Goal: Transaction & Acquisition: Book appointment/travel/reservation

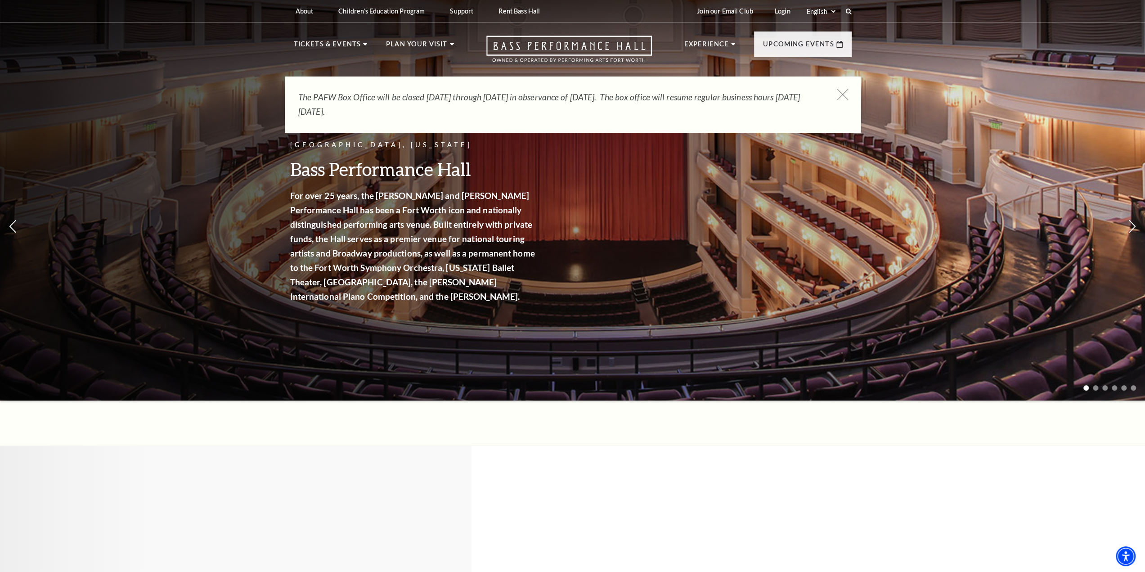
click at [843, 92] on icon at bounding box center [842, 94] width 11 height 11
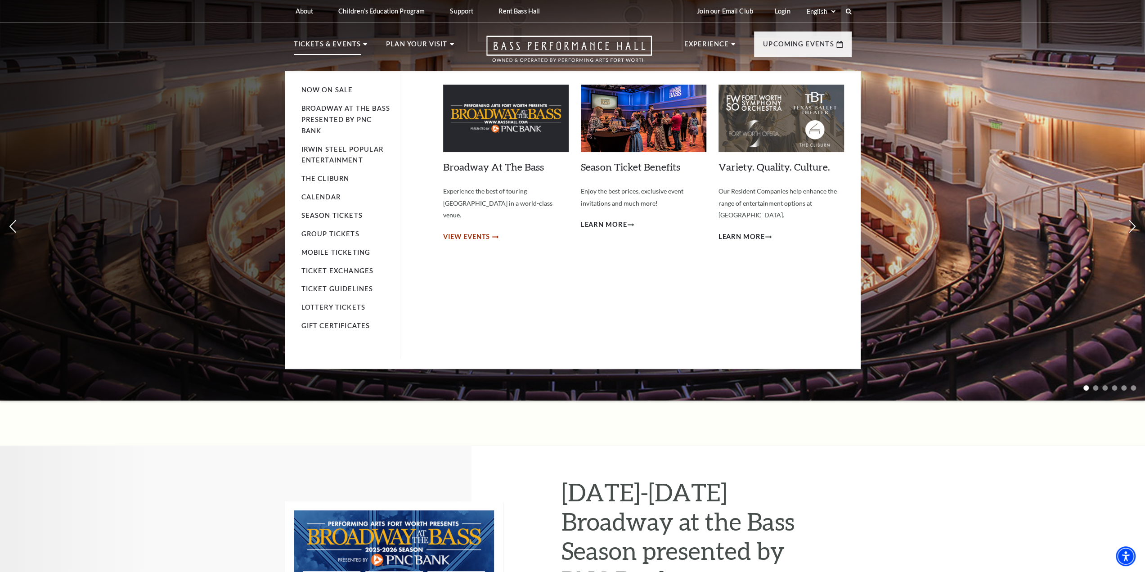
click at [486, 231] on span "View Events" at bounding box center [466, 236] width 47 height 11
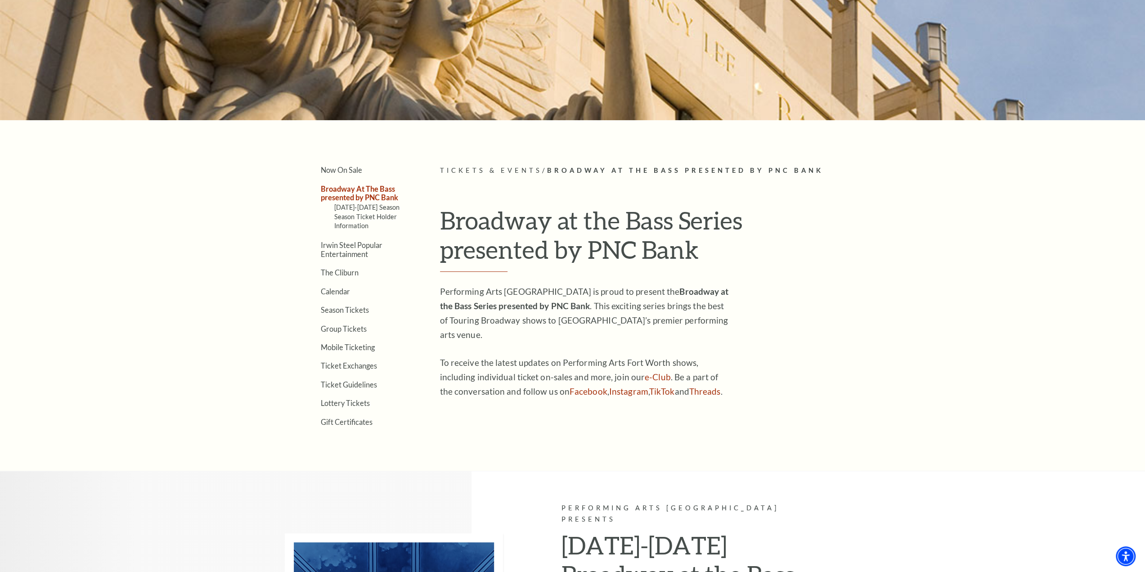
scroll to position [135, 0]
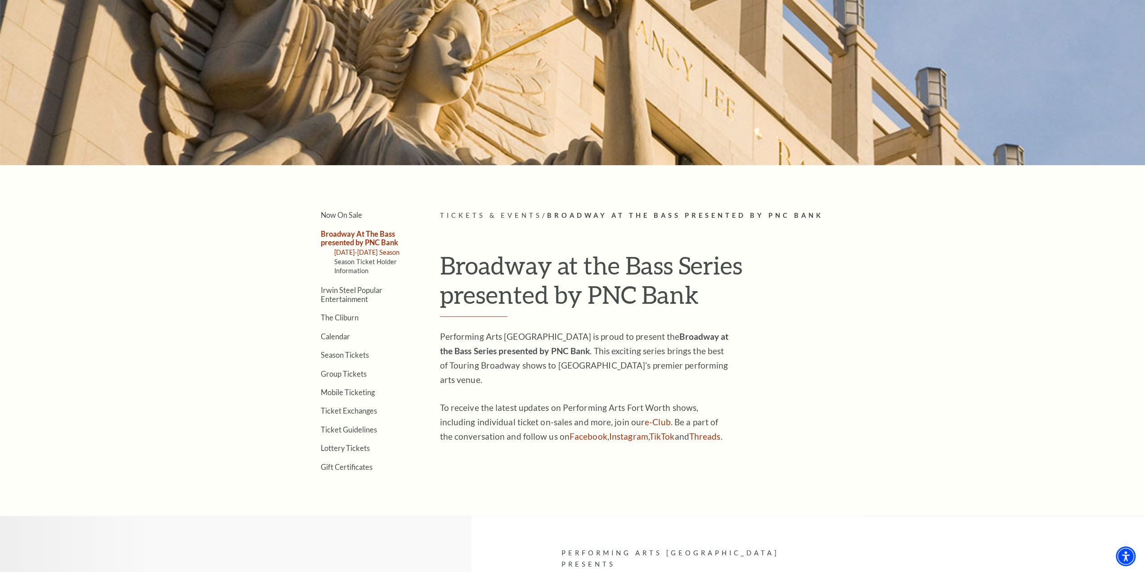
click at [373, 253] on link "[DATE]-[DATE] Season" at bounding box center [367, 252] width 66 height 8
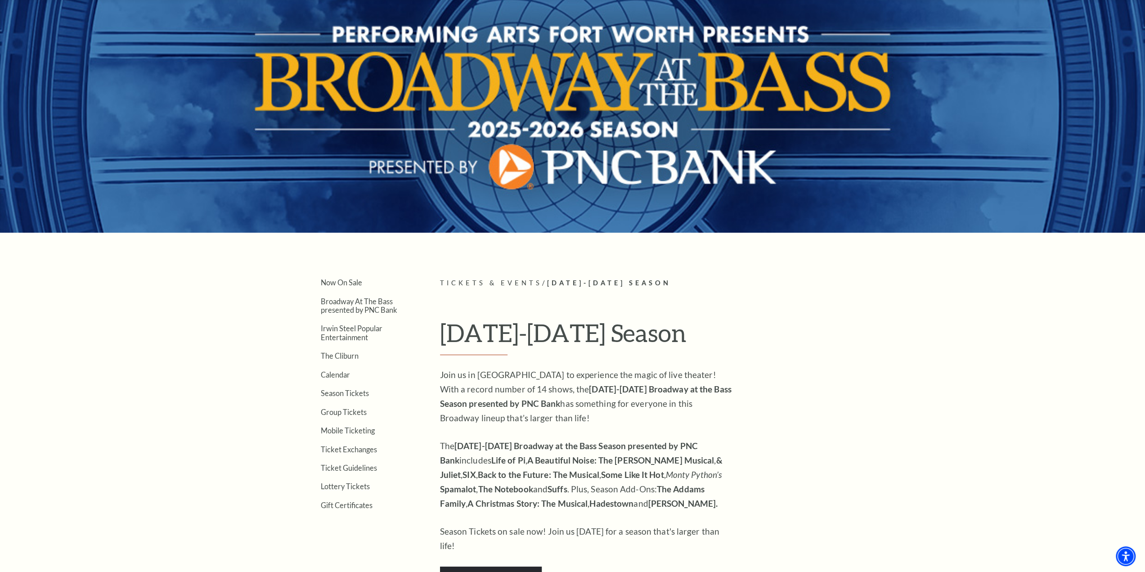
scroll to position [45, 0]
